Goal: Navigation & Orientation: Understand site structure

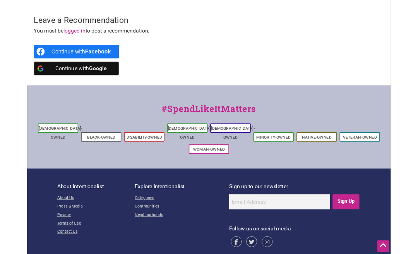
scroll to position [620, 0]
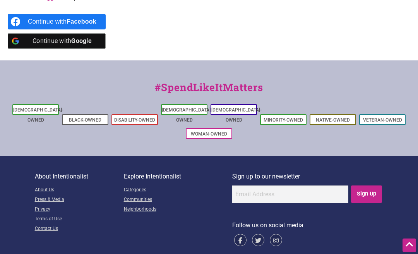
click at [46, 185] on link "About Us" at bounding box center [79, 190] width 89 height 10
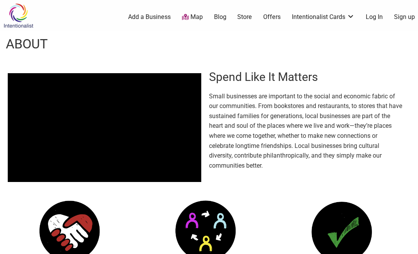
click at [200, 21] on link "Map" at bounding box center [192, 17] width 21 height 9
click at [266, 13] on link "Offers" at bounding box center [271, 17] width 17 height 9
click at [264, 14] on link "Offers" at bounding box center [271, 17] width 17 height 9
click at [266, 18] on link "Offers" at bounding box center [271, 17] width 17 height 9
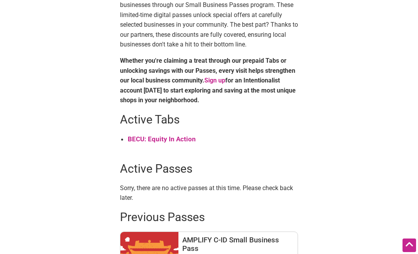
scroll to position [252, 0]
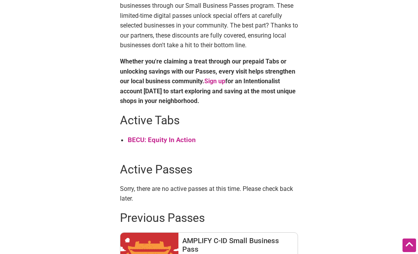
click at [139, 136] on strong "BECU: Equity In Action" at bounding box center [162, 140] width 68 height 8
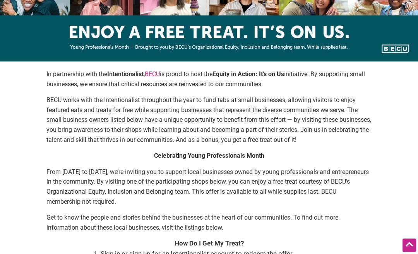
scroll to position [56, 0]
